Goal: Task Accomplishment & Management: Use online tool/utility

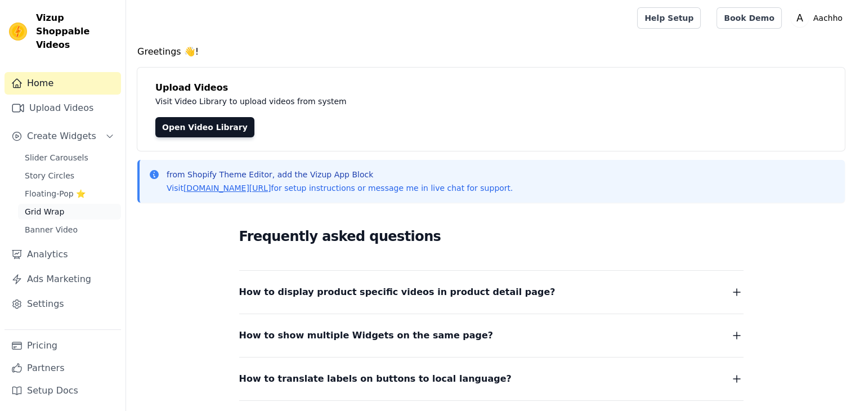
click at [52, 206] on span "Grid Wrap" at bounding box center [44, 211] width 39 height 11
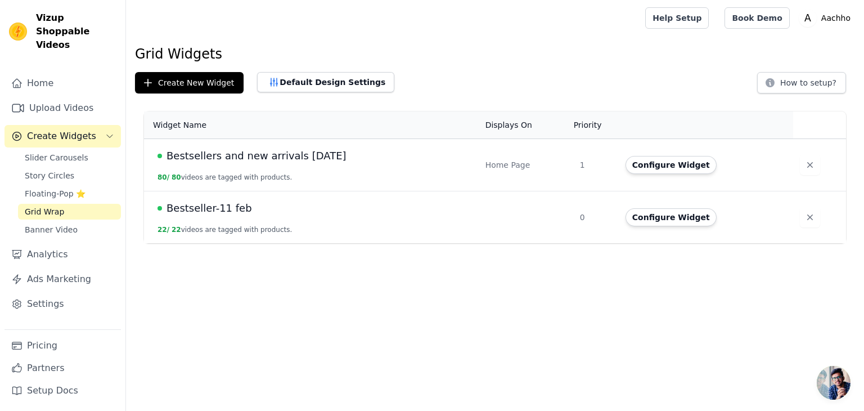
click at [265, 156] on span "Bestsellers and new arrivals [DATE]" at bounding box center [256, 156] width 180 height 16
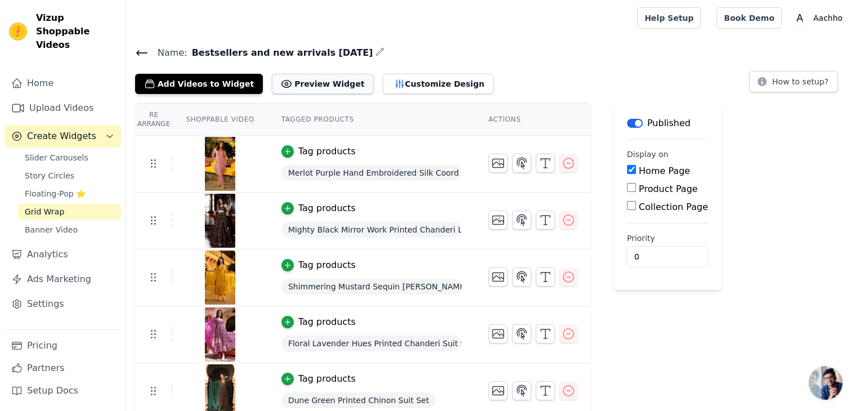
click at [292, 79] on button "Preview Widget" at bounding box center [322, 84] width 101 height 20
click at [140, 52] on icon at bounding box center [142, 53] width 10 height 4
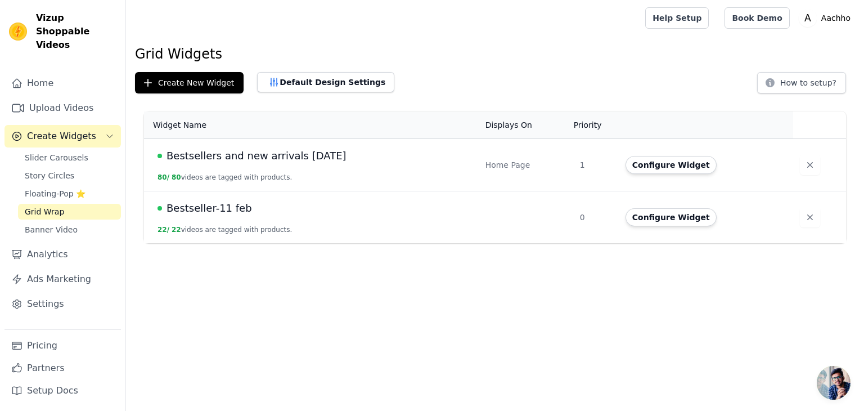
drag, startPoint x: 295, startPoint y: 156, endPoint x: 169, endPoint y: 157, distance: 126.0
click at [169, 157] on div "Bestsellers and new arrivals [DATE]" at bounding box center [314, 156] width 314 height 16
copy span "Bestsellers and new arrivals [DATE]"
click at [681, 160] on button "Configure Widget" at bounding box center [670, 165] width 91 height 18
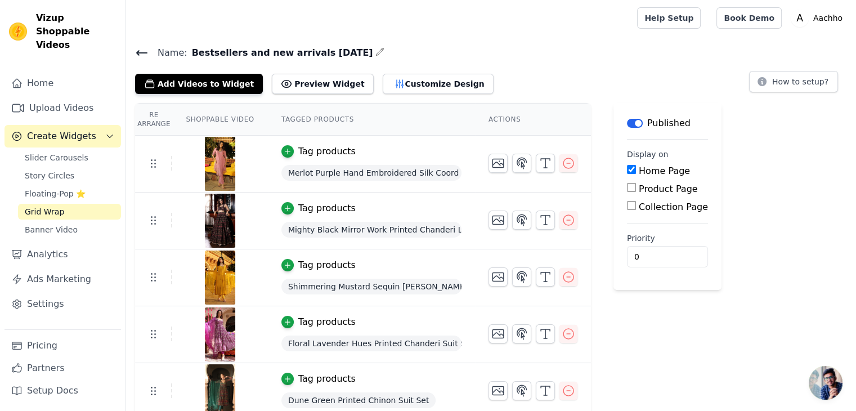
click at [376, 51] on icon "button" at bounding box center [379, 51] width 7 height 7
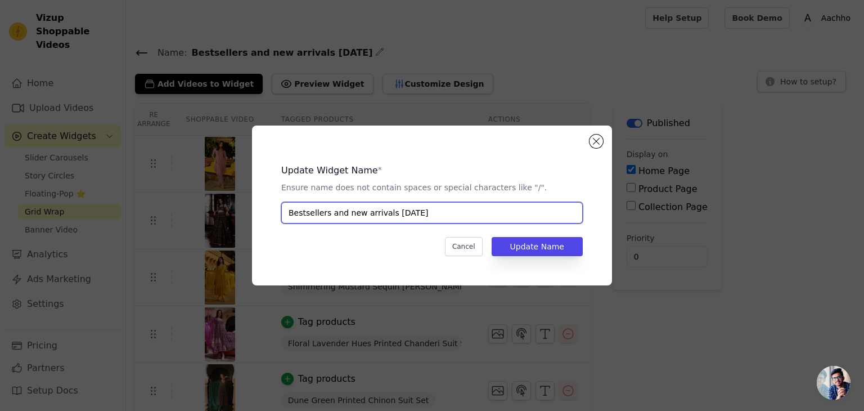
click at [397, 204] on input "Bestsellers and new arrivals [DATE]" at bounding box center [431, 212] width 301 height 21
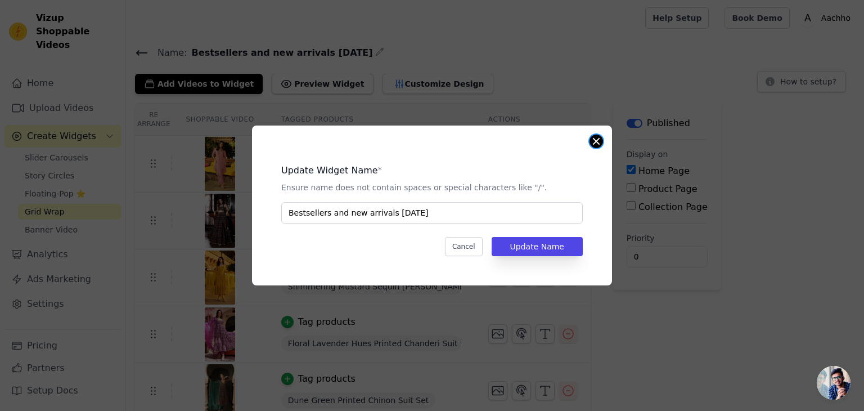
click at [591, 140] on button "Close modal" at bounding box center [595, 140] width 13 height 13
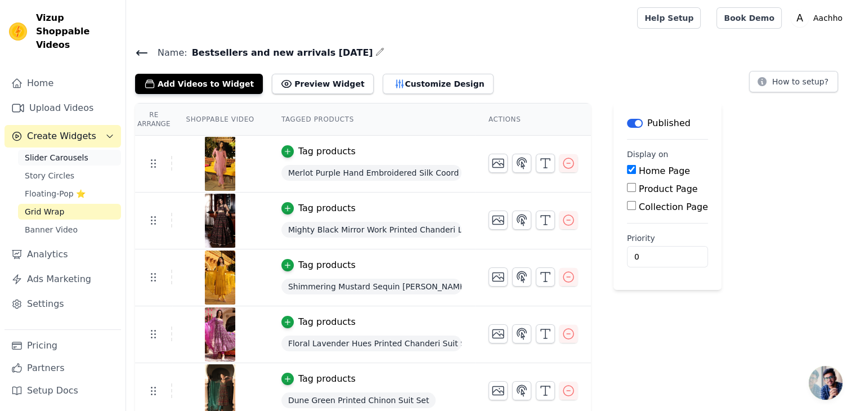
click at [66, 152] on span "Slider Carousels" at bounding box center [57, 157] width 64 height 11
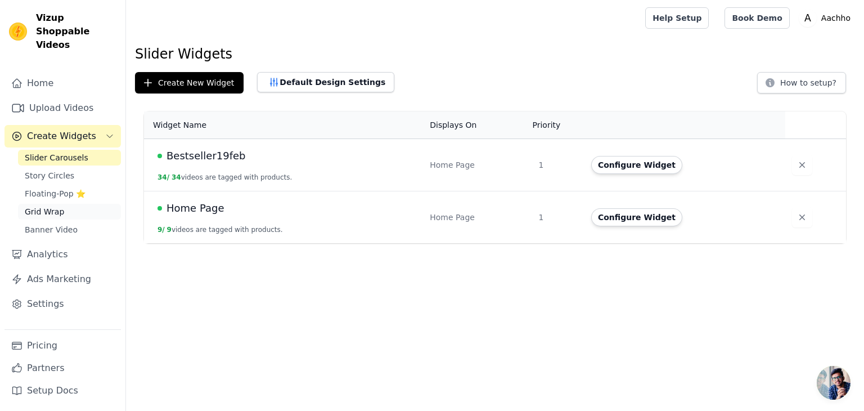
click at [62, 204] on link "Grid Wrap" at bounding box center [69, 212] width 103 height 16
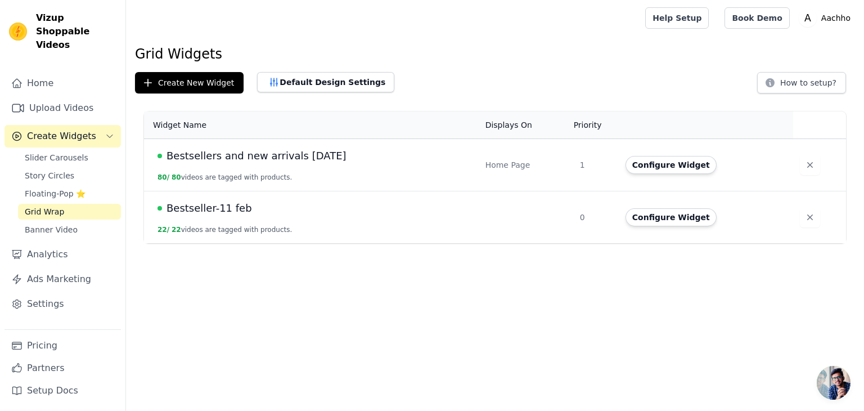
click at [251, 158] on span "Bestsellers and new arrivals [DATE]" at bounding box center [256, 156] width 180 height 16
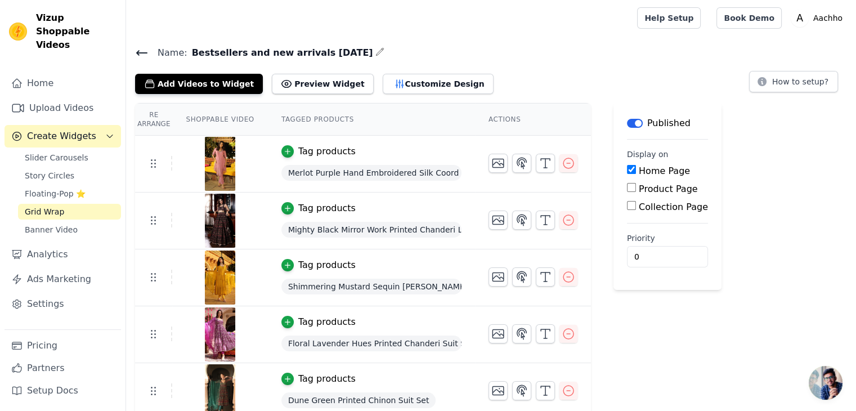
click at [133, 46] on div "Name: Bestsellers and new arrivals [DATE] Add Videos to Widget Preview Widget C…" at bounding box center [491, 69] width 730 height 49
click at [135, 46] on icon at bounding box center [141, 52] width 13 height 13
